Goal: Task Accomplishment & Management: Complete application form

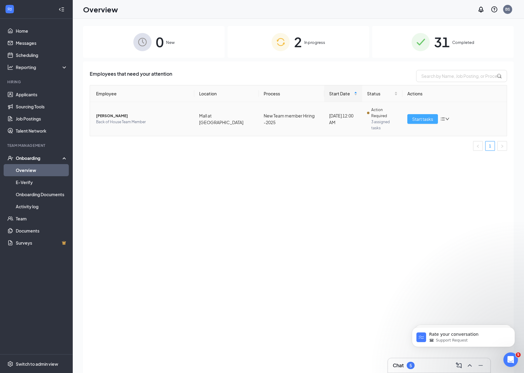
click at [426, 120] on span "Start tasks" at bounding box center [422, 119] width 21 height 7
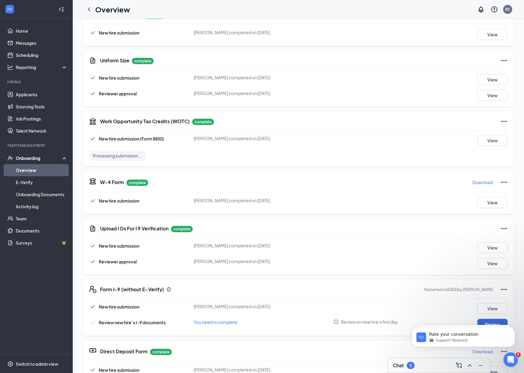
scroll to position [124, 0]
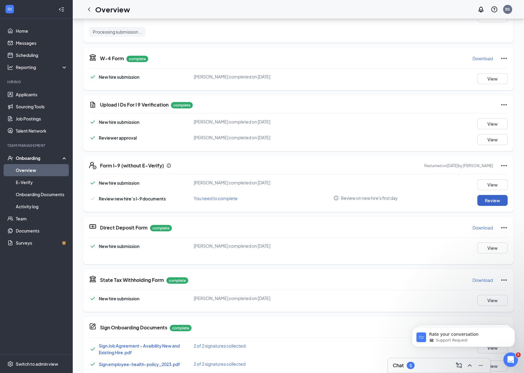
click at [494, 200] on button "Review" at bounding box center [492, 200] width 30 height 11
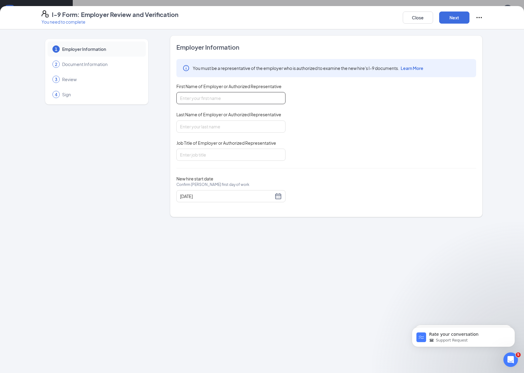
click at [229, 96] on input "First Name of Employer or Authorized Representative" at bounding box center [230, 98] width 109 height 12
type input "bir"
click at [228, 130] on input "Last Name of Employer or Authorized Representative" at bounding box center [230, 127] width 109 height 12
click at [217, 154] on input "Job Title of Employer or Authorized Representative" at bounding box center [230, 155] width 109 height 12
type input "owner"
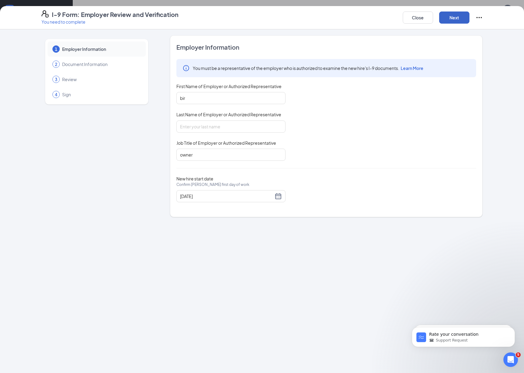
click at [459, 14] on button "Next" at bounding box center [454, 18] width 30 height 12
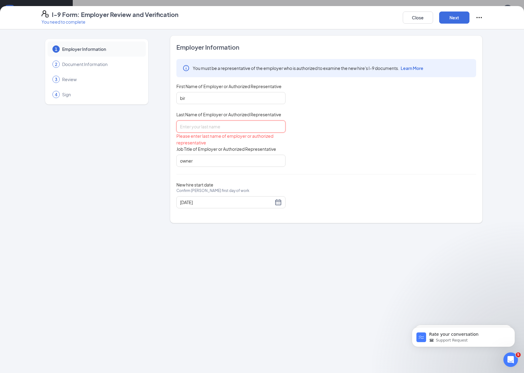
drag, startPoint x: 249, startPoint y: 125, endPoint x: 253, endPoint y: 130, distance: 6.4
click at [249, 125] on input "Last Name of Employer or Authorized Representative" at bounding box center [230, 127] width 109 height 12
type input "singh"
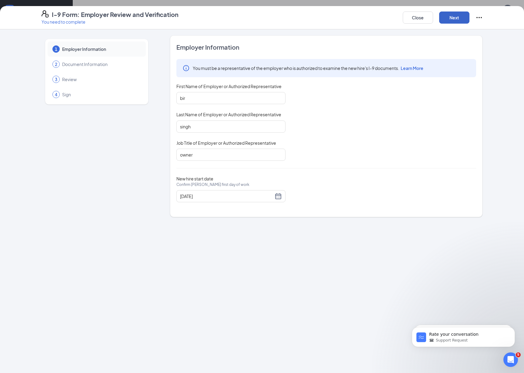
click at [462, 15] on button "Next" at bounding box center [454, 18] width 30 height 12
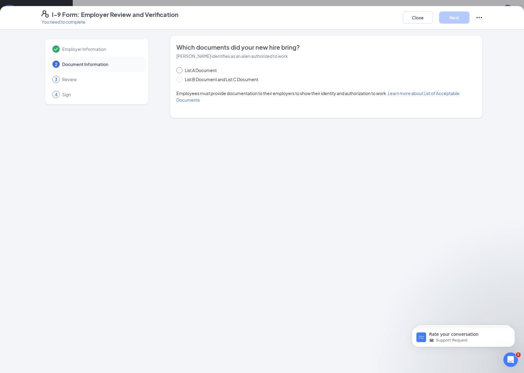
drag, startPoint x: 204, startPoint y: 69, endPoint x: 216, endPoint y: 85, distance: 20.1
click at [204, 69] on span "List A Document" at bounding box center [200, 70] width 37 height 7
click at [181, 69] on input "List A Document" at bounding box center [178, 69] width 4 height 4
radio input "true"
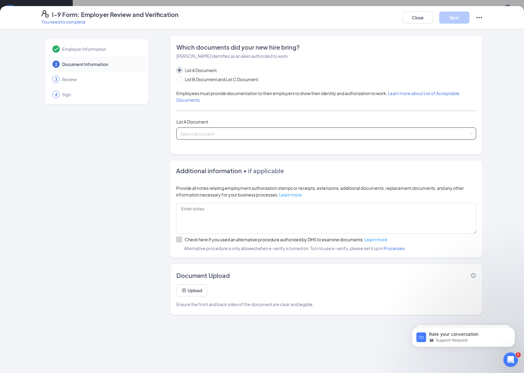
click at [239, 132] on input "search" at bounding box center [324, 132] width 288 height 9
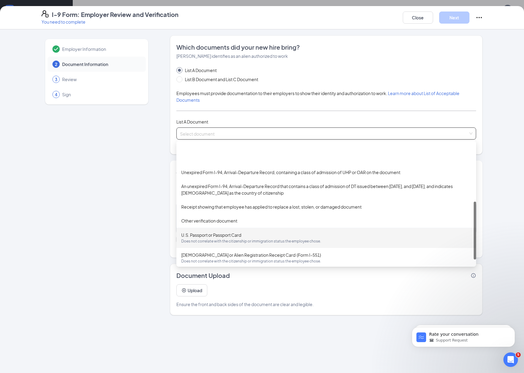
scroll to position [122, 0]
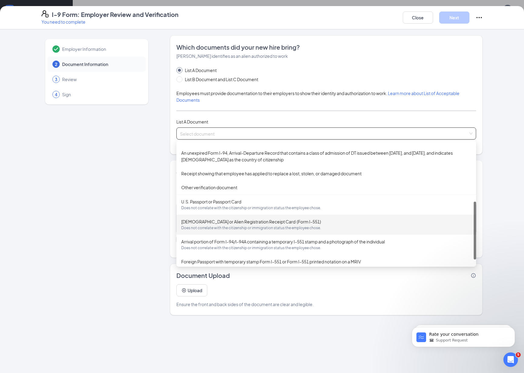
click at [288, 226] on span "Does not correlate with the citizenship or immigration status the employee chos…" at bounding box center [326, 228] width 290 height 6
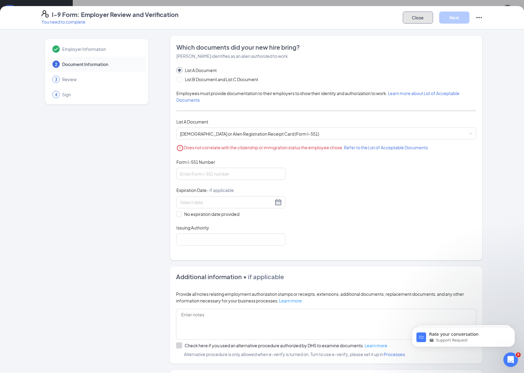
drag, startPoint x: 421, startPoint y: 20, endPoint x: 425, endPoint y: 20, distance: 4.6
click at [421, 20] on button "Close" at bounding box center [418, 18] width 30 height 12
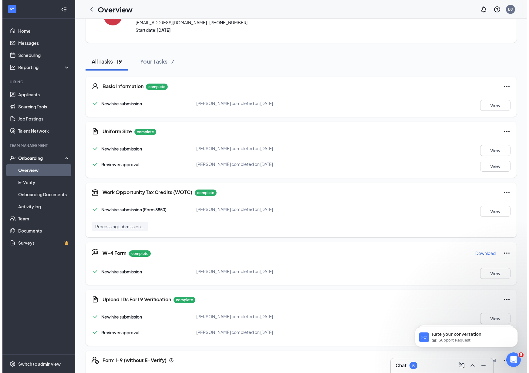
scroll to position [0, 0]
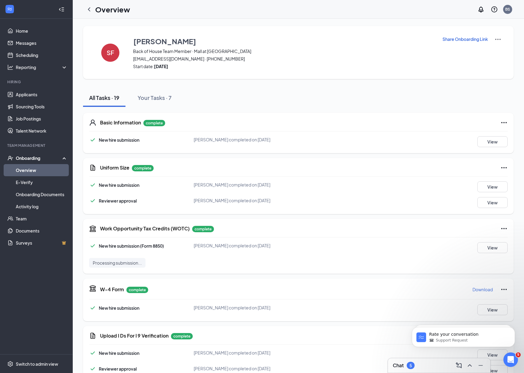
click at [495, 40] on img at bounding box center [497, 39] width 7 height 7
click at [494, 52] on span "View details" at bounding box center [494, 50] width 24 height 7
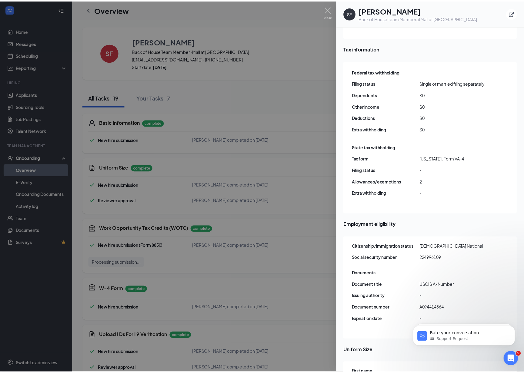
scroll to position [643, 0]
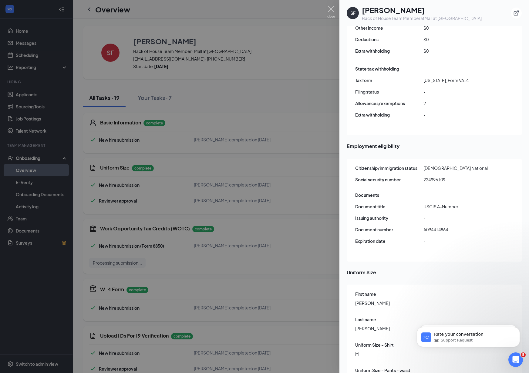
click at [298, 193] on div at bounding box center [264, 186] width 529 height 373
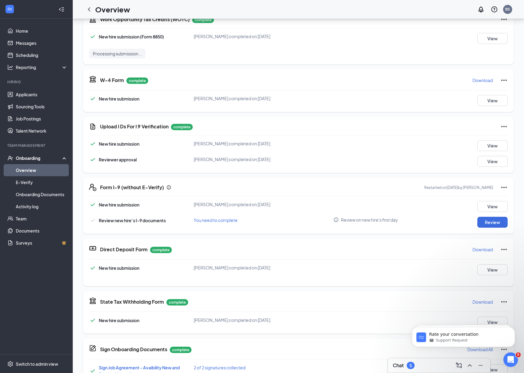
scroll to position [206, 0]
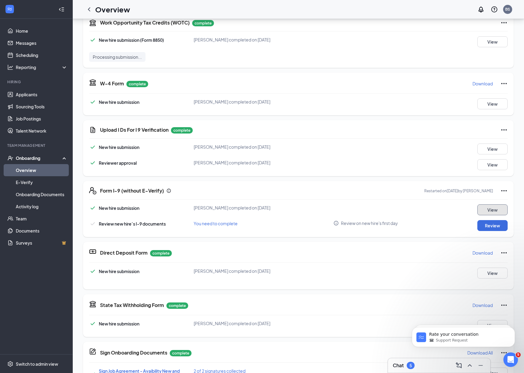
click at [482, 206] on button "View" at bounding box center [492, 210] width 30 height 11
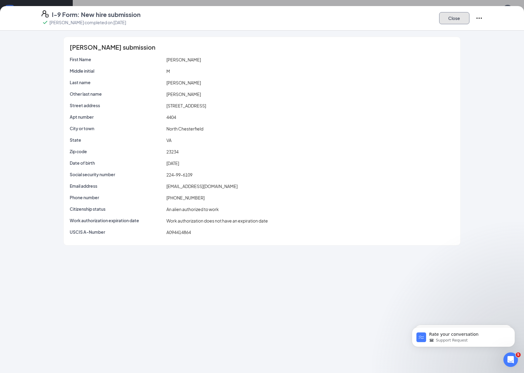
click at [453, 18] on button "Close" at bounding box center [454, 18] width 30 height 12
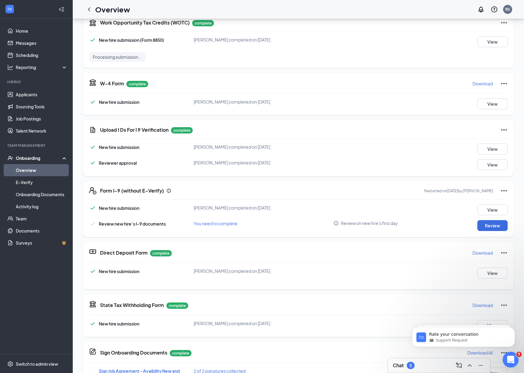
click at [505, 354] on div "Open Intercom Messenger" at bounding box center [510, 359] width 20 height 20
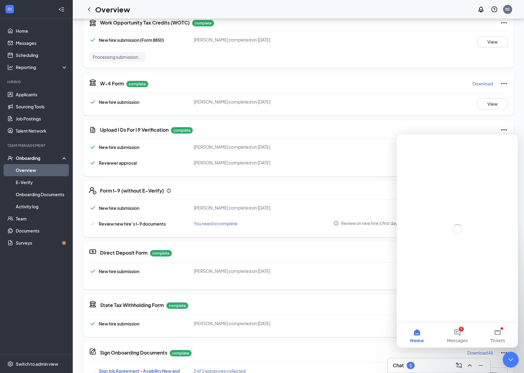
scroll to position [0, 0]
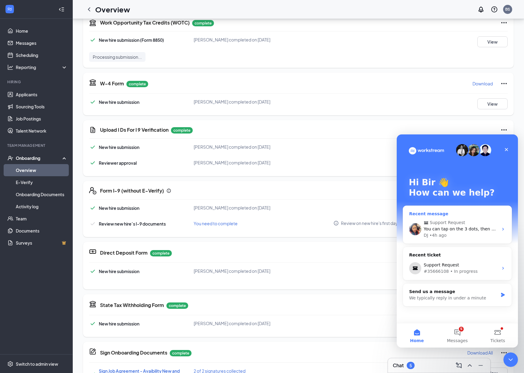
click at [455, 241] on div "Support Request You can tap on the 3 dots, then Restart. Once that is restarted…" at bounding box center [457, 229] width 109 height 29
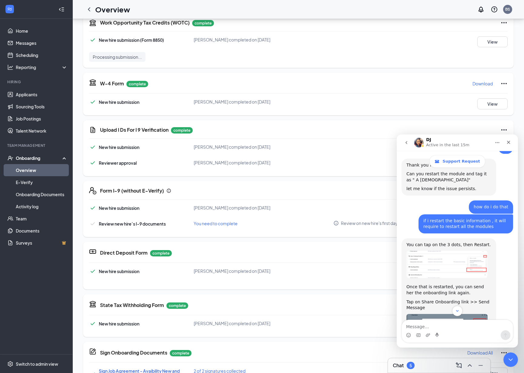
scroll to position [188, 0]
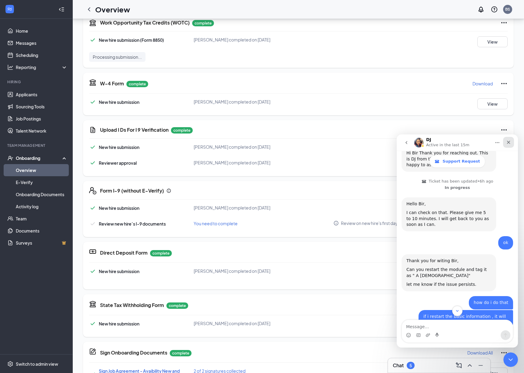
click at [509, 143] on icon "Close" at bounding box center [508, 142] width 3 height 3
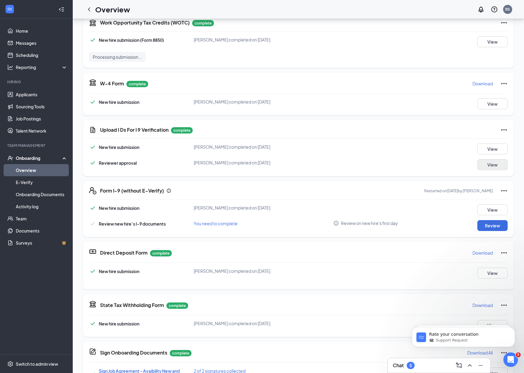
scroll to position [345, 0]
click at [500, 191] on icon "Ellipses" at bounding box center [503, 190] width 7 height 7
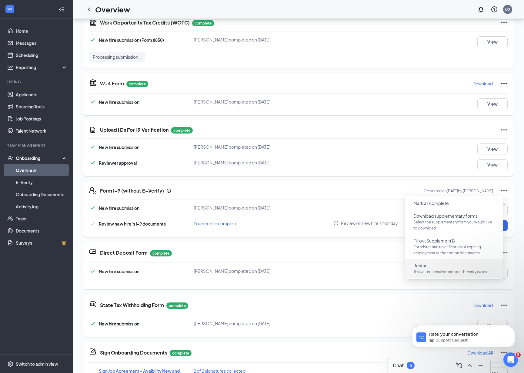
click at [424, 266] on span "Restart" at bounding box center [420, 266] width 15 height 6
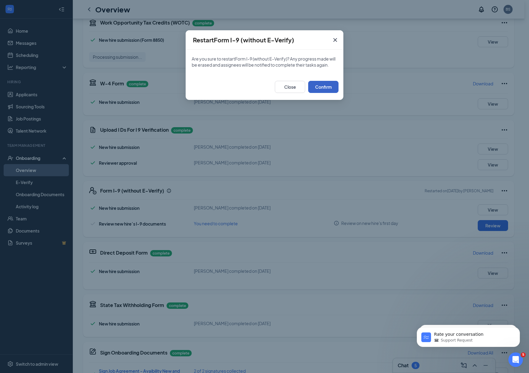
click at [330, 86] on button "Confirm" at bounding box center [323, 87] width 30 height 12
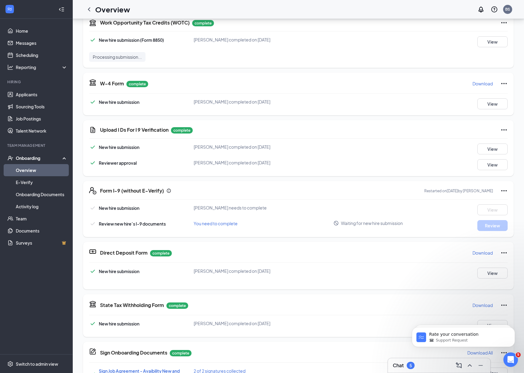
click at [501, 190] on icon "Ellipses" at bounding box center [503, 190] width 5 height 1
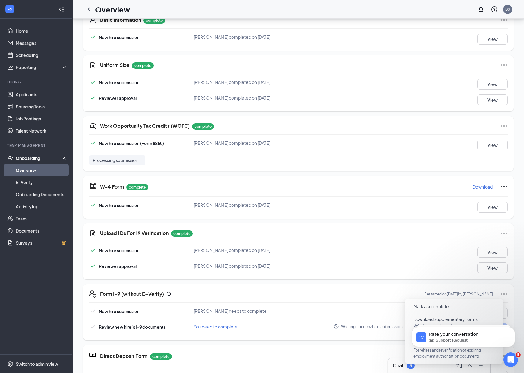
scroll to position [0, 0]
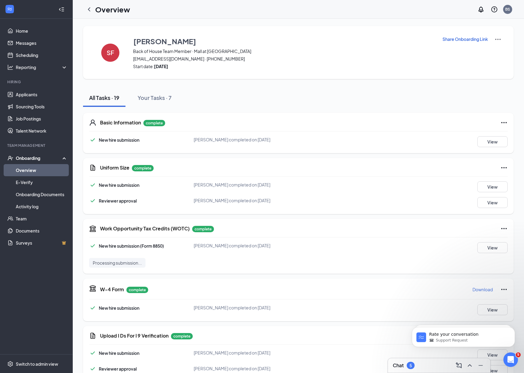
click at [472, 38] on p "Share Onboarding Link" at bounding box center [465, 39] width 45 height 6
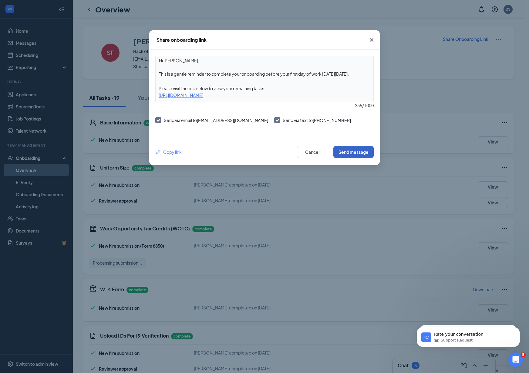
click at [368, 153] on button "Send message" at bounding box center [353, 152] width 40 height 12
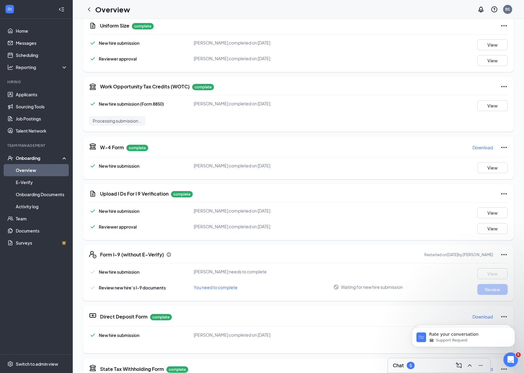
scroll to position [113, 0]
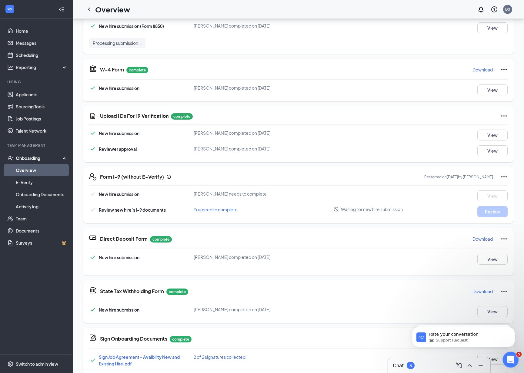
click at [511, 360] on icon "Open Intercom Messenger" at bounding box center [510, 359] width 10 height 10
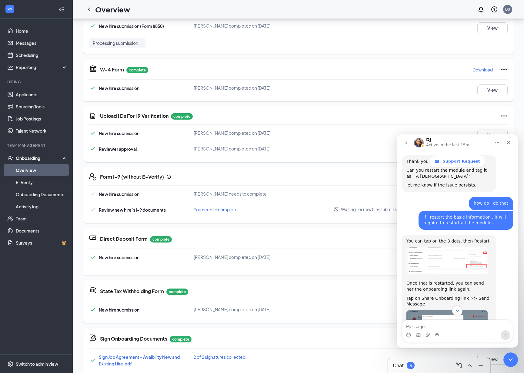
scroll to position [237, 0]
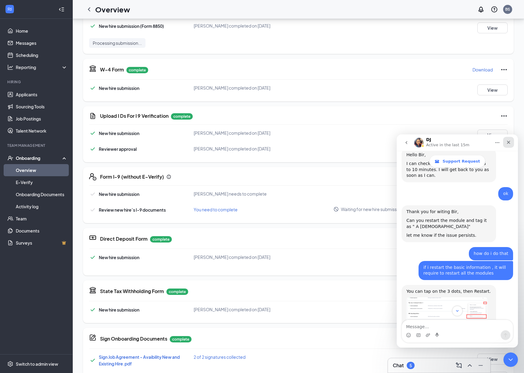
click at [506, 145] on div "Close" at bounding box center [508, 142] width 11 height 11
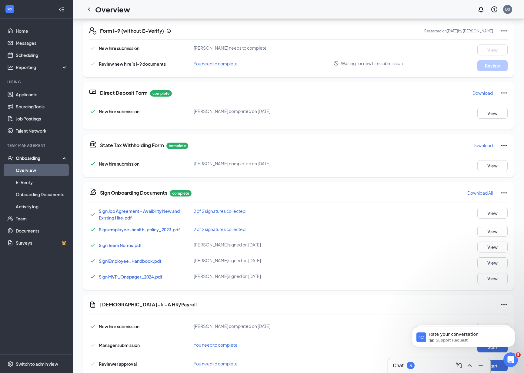
scroll to position [107, 0]
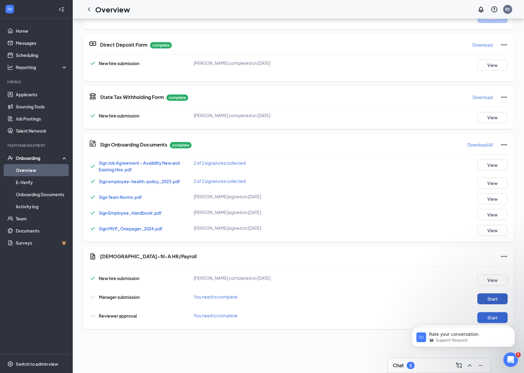
click at [484, 297] on button "Start" at bounding box center [492, 299] width 30 height 11
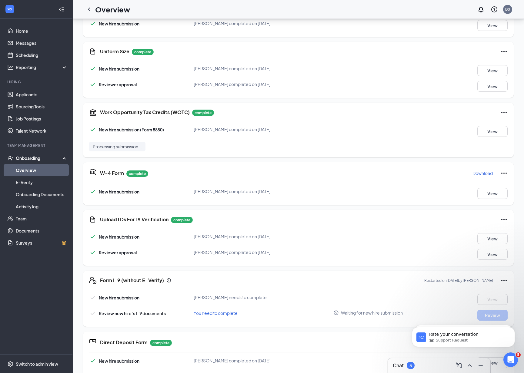
scroll to position [383, 0]
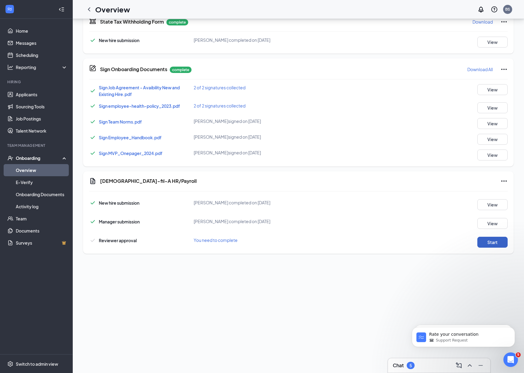
click at [494, 244] on button "Start" at bounding box center [492, 242] width 30 height 11
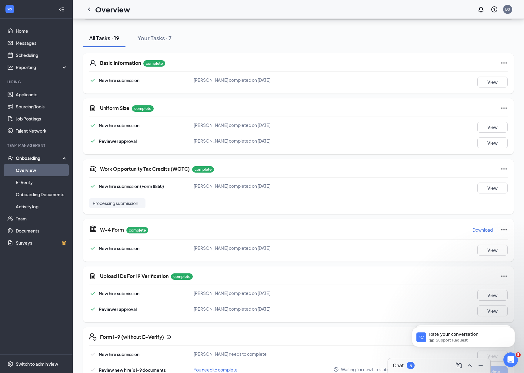
scroll to position [0, 0]
